Goal: Find specific page/section: Find specific page/section

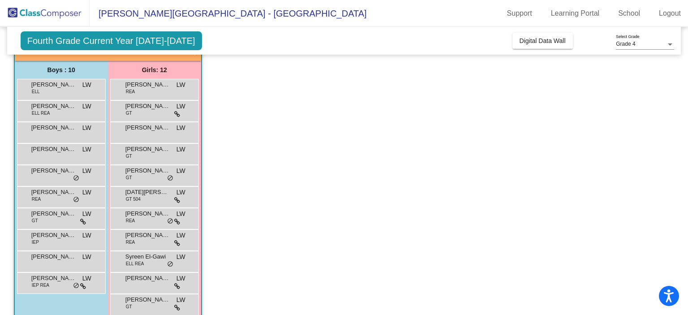
scroll to position [64, 0]
click at [54, 262] on div "[PERSON_NAME] LW lock do_not_disturb_alt" at bounding box center [60, 261] width 86 height 18
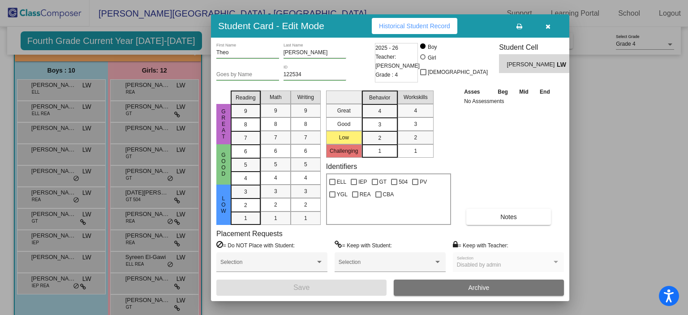
click at [613, 234] on div at bounding box center [344, 157] width 688 height 315
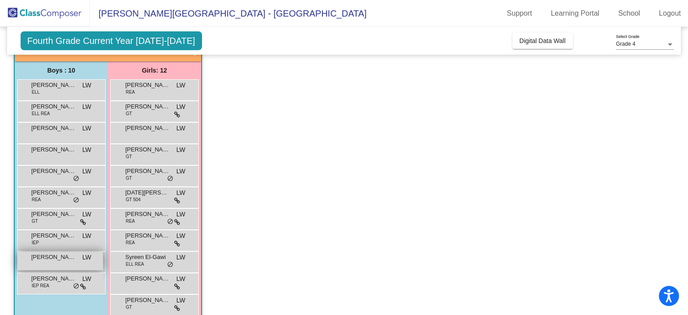
click at [47, 261] on div "[PERSON_NAME] LW lock do_not_disturb_alt" at bounding box center [60, 261] width 86 height 18
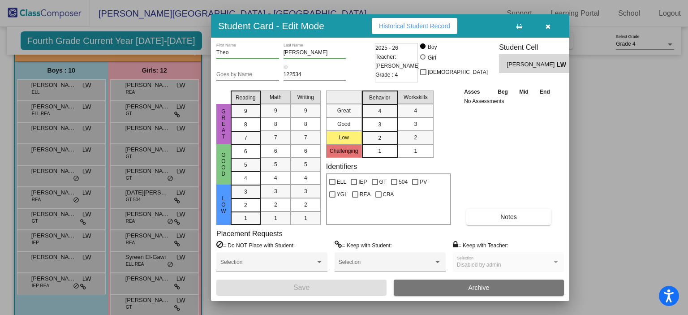
click at [586, 110] on div at bounding box center [344, 157] width 688 height 315
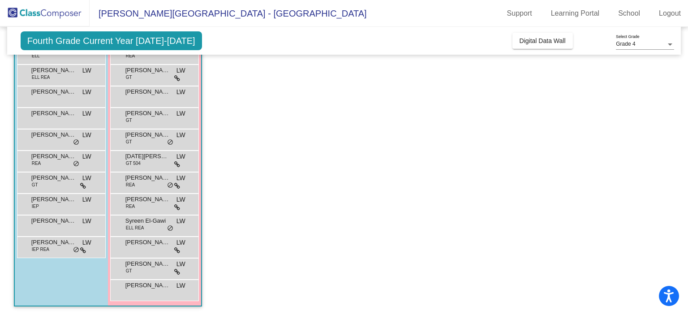
scroll to position [100, 0]
click at [164, 272] on div "[PERSON_NAME] GT LW lock do_not_disturb_alt" at bounding box center [155, 268] width 86 height 18
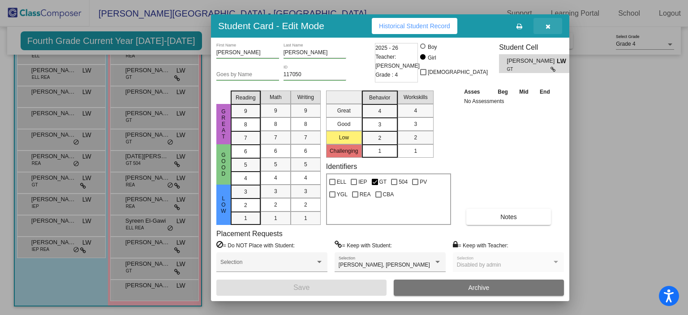
click at [549, 27] on icon "button" at bounding box center [548, 26] width 5 height 6
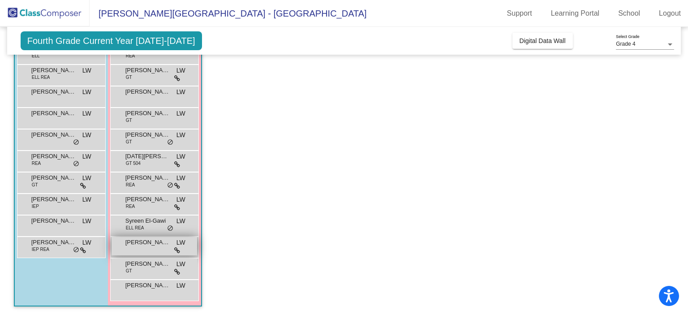
click at [131, 244] on span "[PERSON_NAME]" at bounding box center [147, 242] width 45 height 9
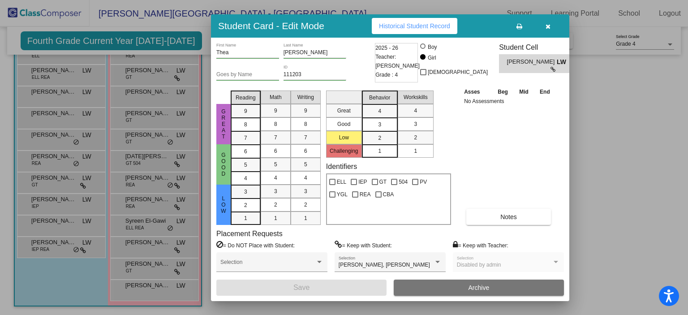
click at [687, 156] on div at bounding box center [344, 157] width 688 height 315
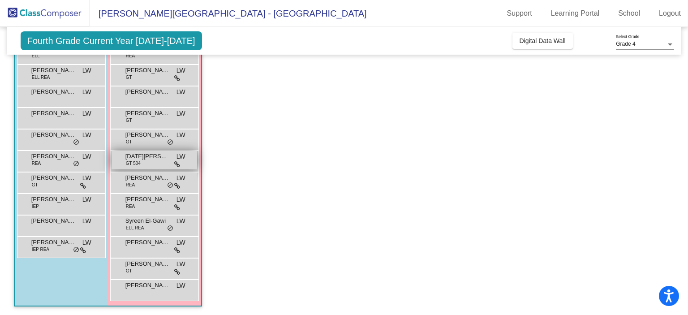
click at [128, 162] on span "GT 504" at bounding box center [133, 163] width 15 height 7
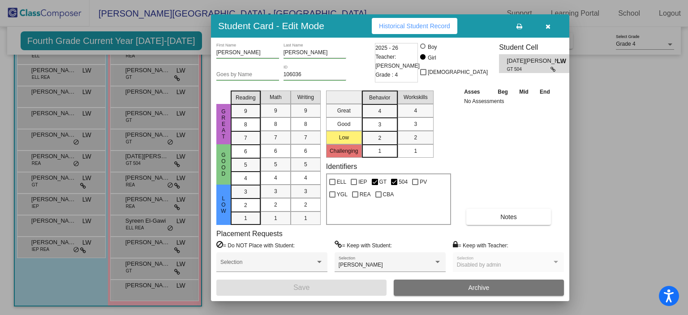
click at [584, 193] on div at bounding box center [344, 157] width 688 height 315
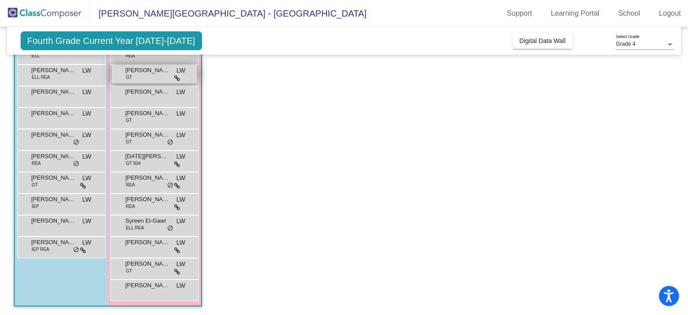
click at [133, 78] on div "[PERSON_NAME] GT LW lock do_not_disturb_alt" at bounding box center [155, 74] width 86 height 18
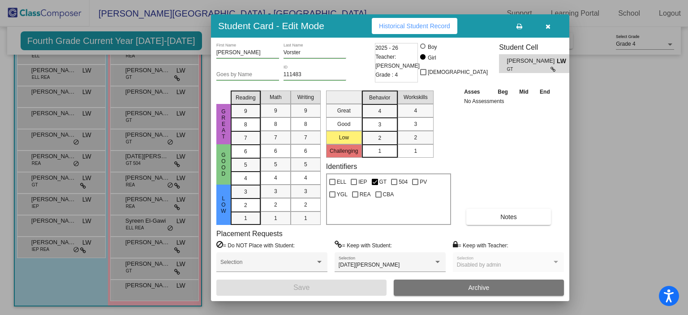
click at [613, 152] on div at bounding box center [344, 157] width 688 height 315
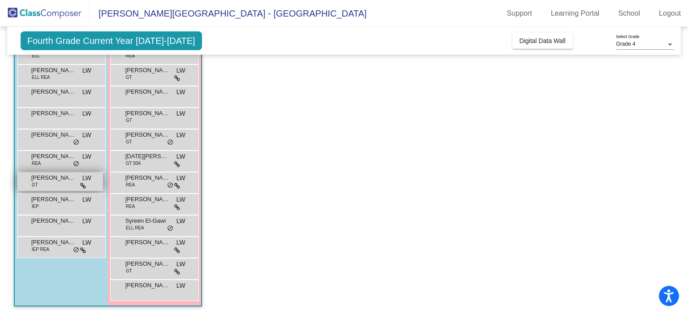
click at [65, 183] on div "[PERSON_NAME] GT LW lock do_not_disturb_alt" at bounding box center [60, 182] width 86 height 18
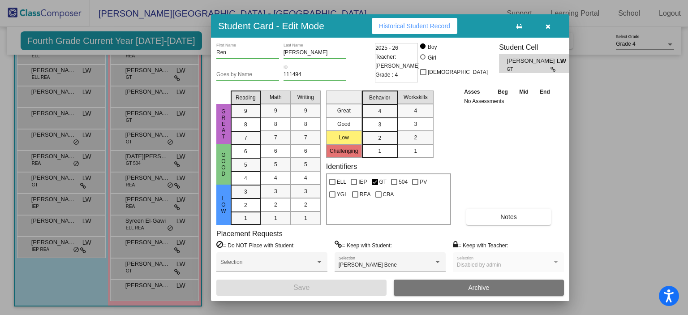
click at [593, 150] on div at bounding box center [344, 157] width 688 height 315
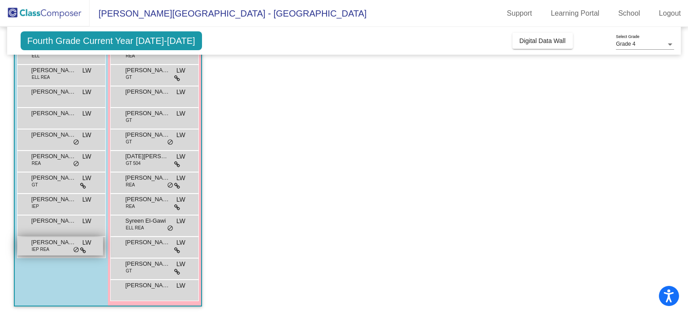
click at [66, 254] on div "[PERSON_NAME] Bene IEP [PERSON_NAME] lock do_not_disturb_alt" at bounding box center [60, 246] width 86 height 18
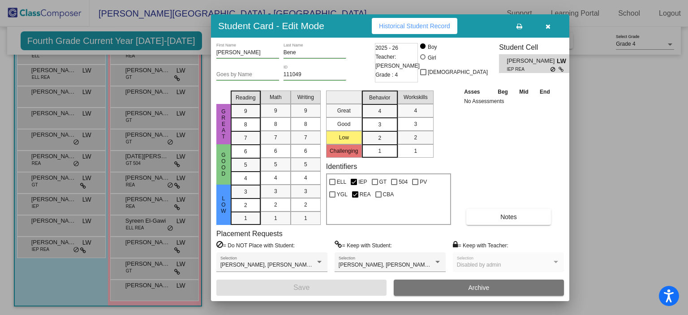
click at [602, 216] on div at bounding box center [344, 157] width 688 height 315
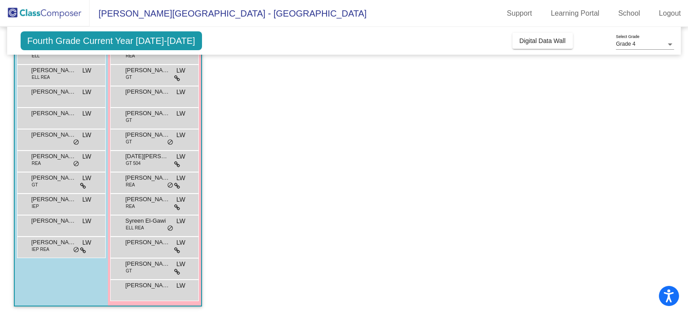
scroll to position [0, 0]
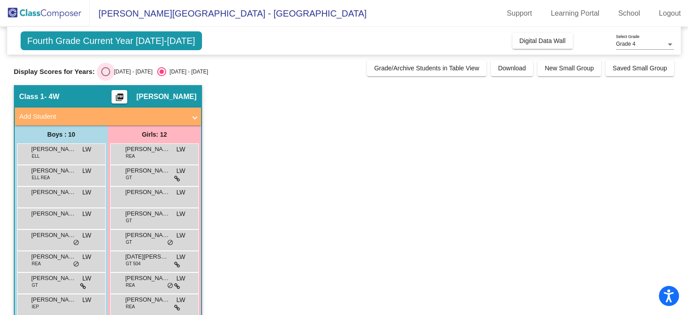
click at [104, 69] on div "Select an option" at bounding box center [105, 71] width 9 height 9
click at [105, 76] on input "[DATE] - [DATE]" at bounding box center [105, 76] width 0 height 0
radio input "true"
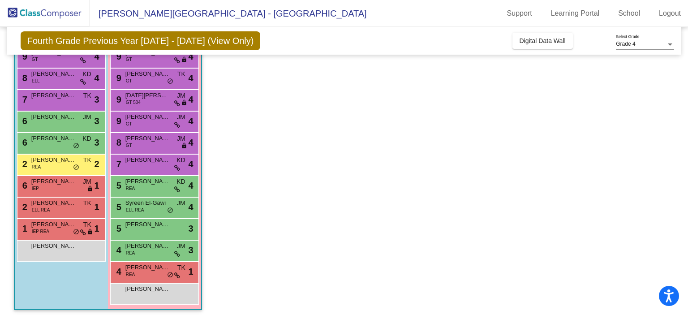
scroll to position [97, 0]
click at [54, 247] on span "[PERSON_NAME]" at bounding box center [53, 246] width 45 height 9
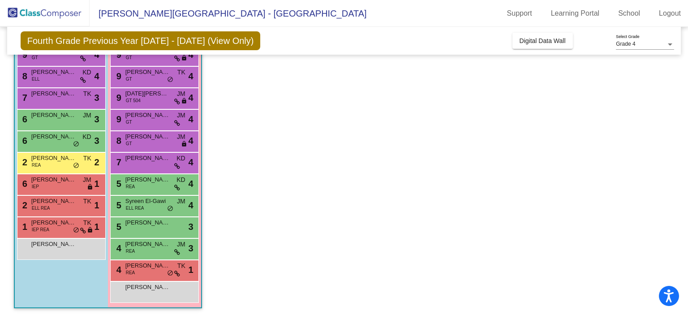
scroll to position [99, 0]
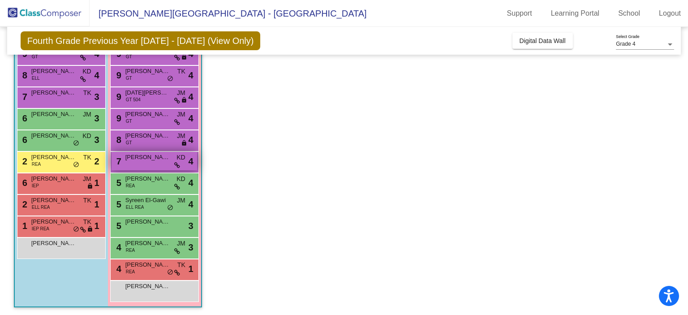
click at [157, 157] on span "[PERSON_NAME]" at bounding box center [147, 157] width 45 height 9
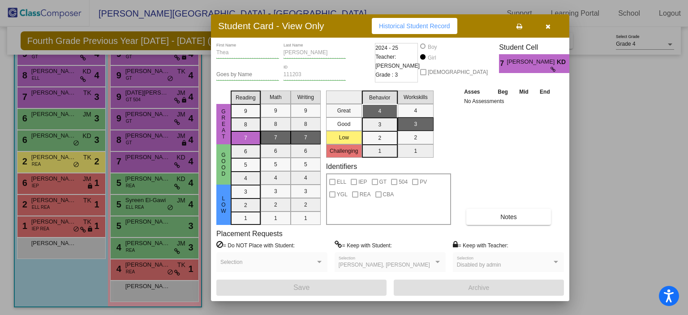
click at [590, 211] on div at bounding box center [344, 157] width 688 height 315
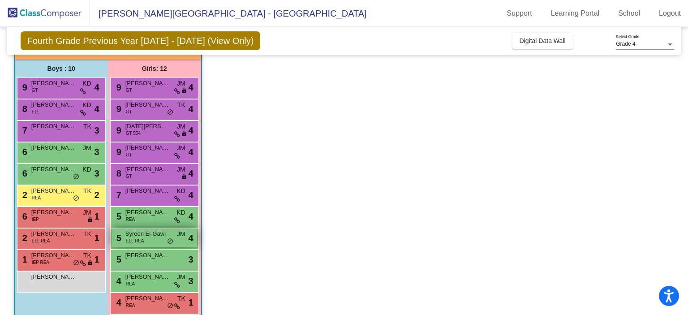
scroll to position [65, 0]
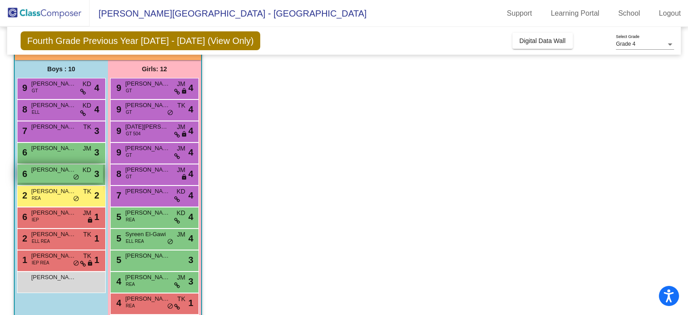
click at [43, 173] on div "6 [PERSON_NAME] KD lock do_not_disturb_alt 3" at bounding box center [60, 173] width 86 height 18
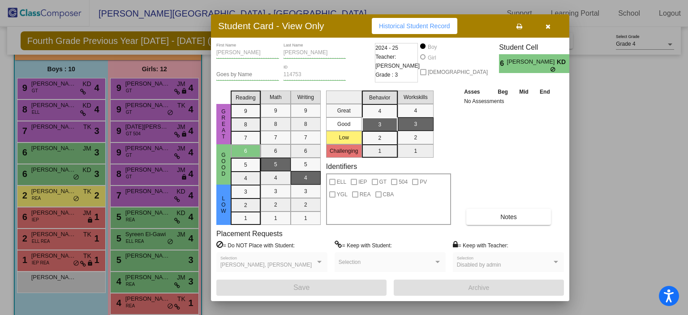
click at [579, 185] on div at bounding box center [344, 157] width 688 height 315
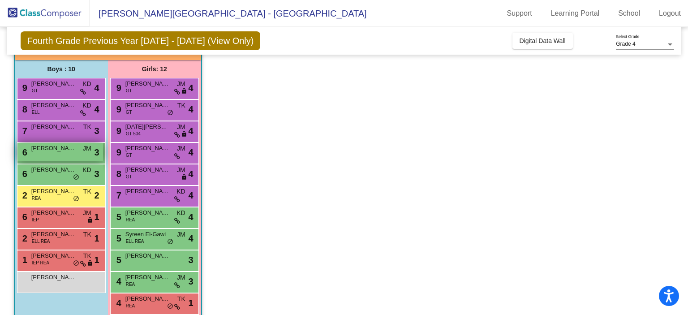
click at [65, 149] on span "[PERSON_NAME]" at bounding box center [53, 148] width 45 height 9
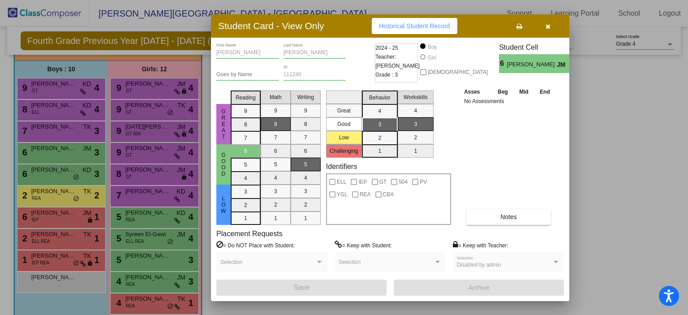
click at [617, 154] on div at bounding box center [344, 157] width 688 height 315
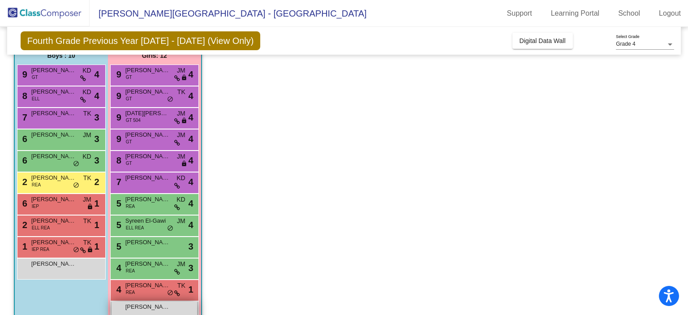
scroll to position [79, 0]
